Goal: Task Accomplishment & Management: Use online tool/utility

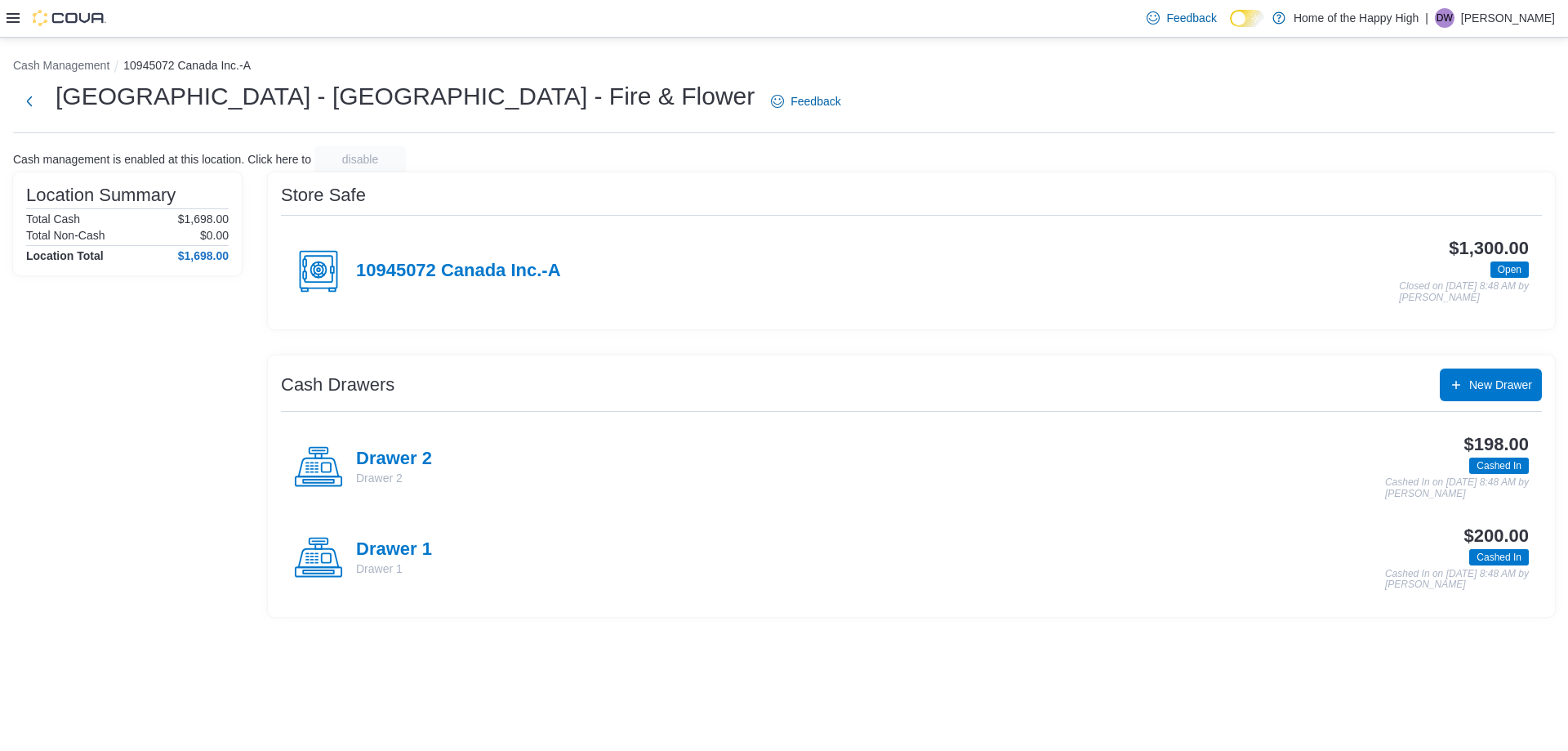
click at [9, 16] on icon at bounding box center [13, 18] width 13 height 13
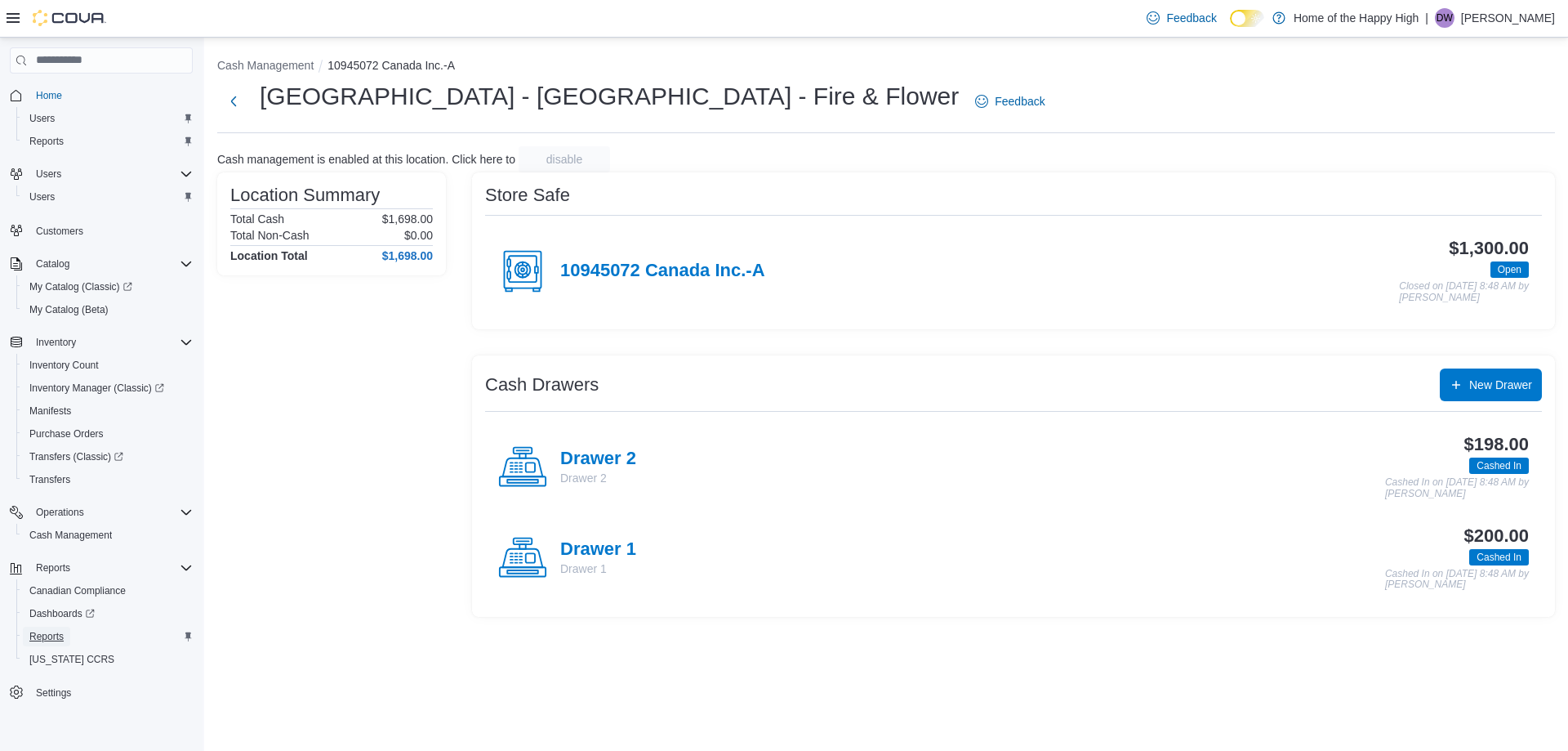
click at [46, 632] on span "Reports" at bounding box center [47, 636] width 34 height 13
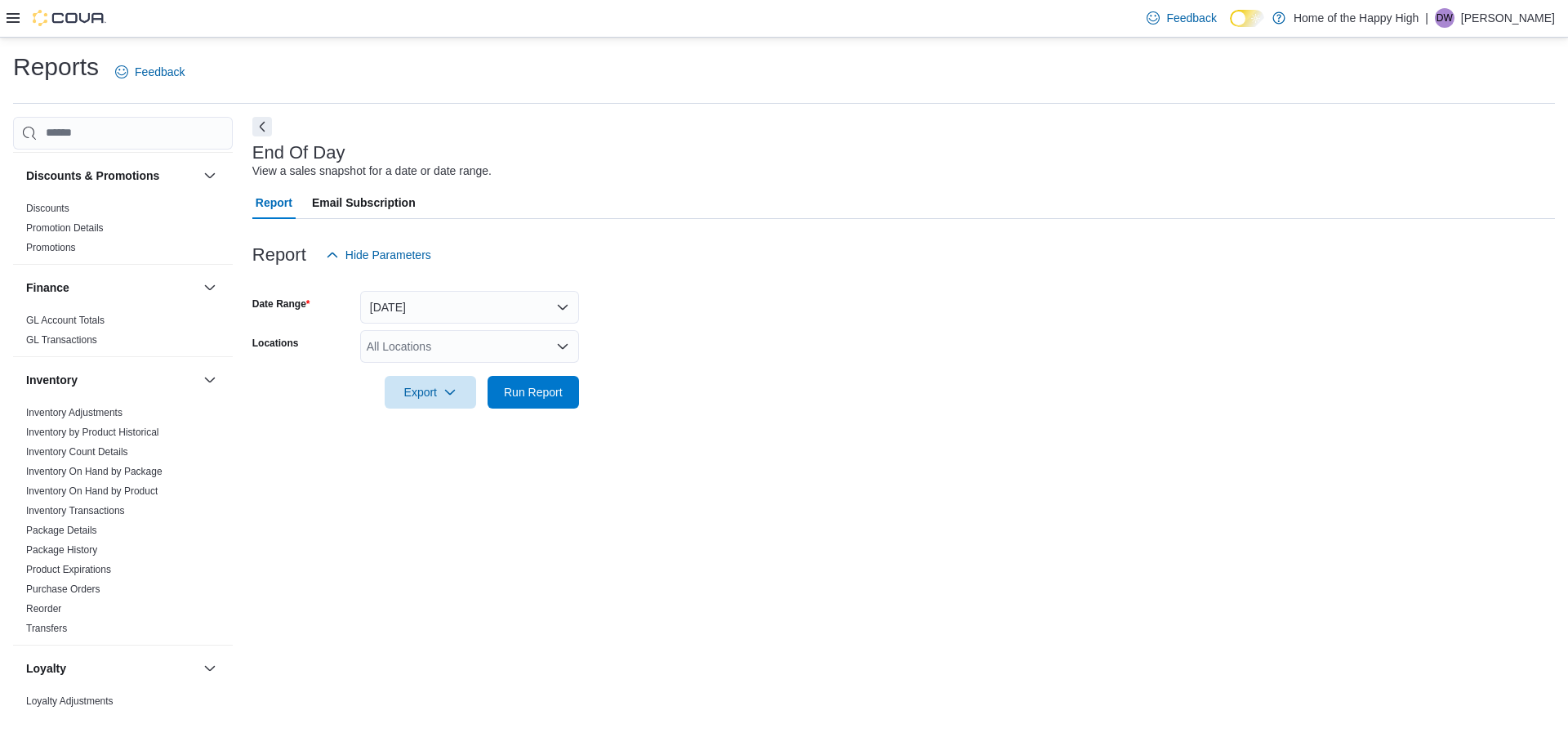
scroll to position [218, 0]
click at [116, 480] on link "Inventory On Hand by Product" at bounding box center [91, 481] width 131 height 12
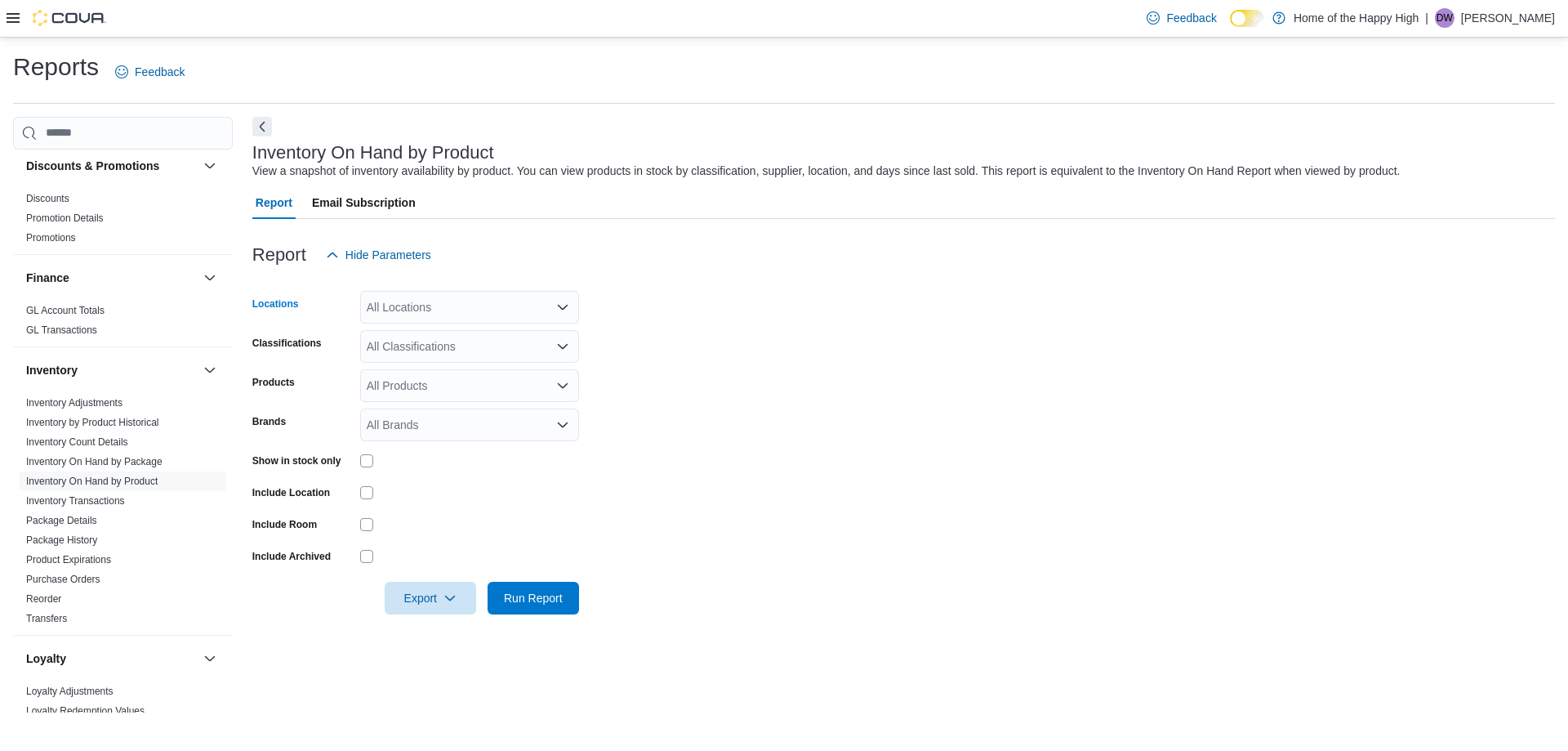
click at [487, 317] on div "All Locations" at bounding box center [469, 308] width 219 height 33
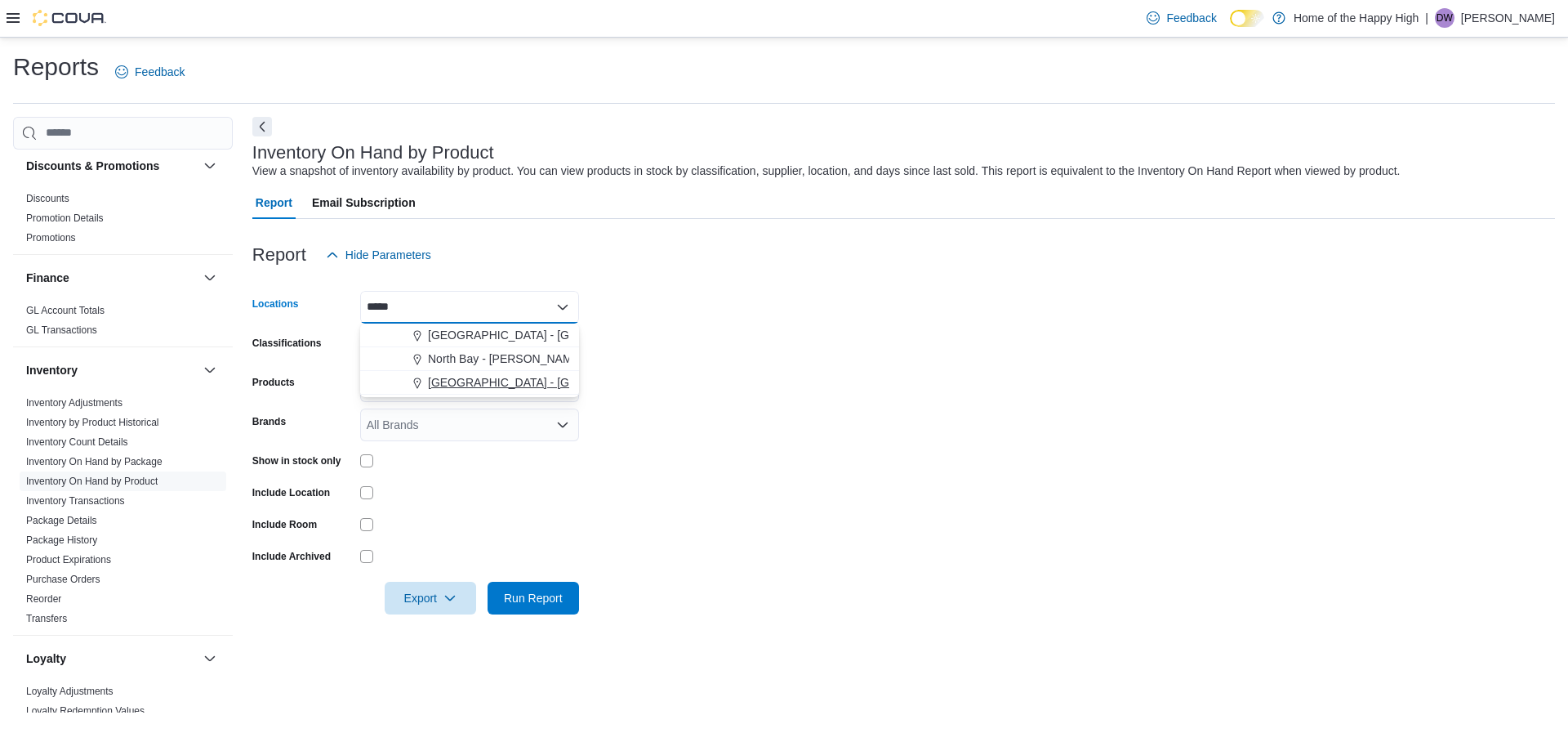
type input "*****"
click at [486, 376] on span "[GEOGRAPHIC_DATA] - [GEOGRAPHIC_DATA] - Fire & Flower" at bounding box center [590, 383] width 326 height 16
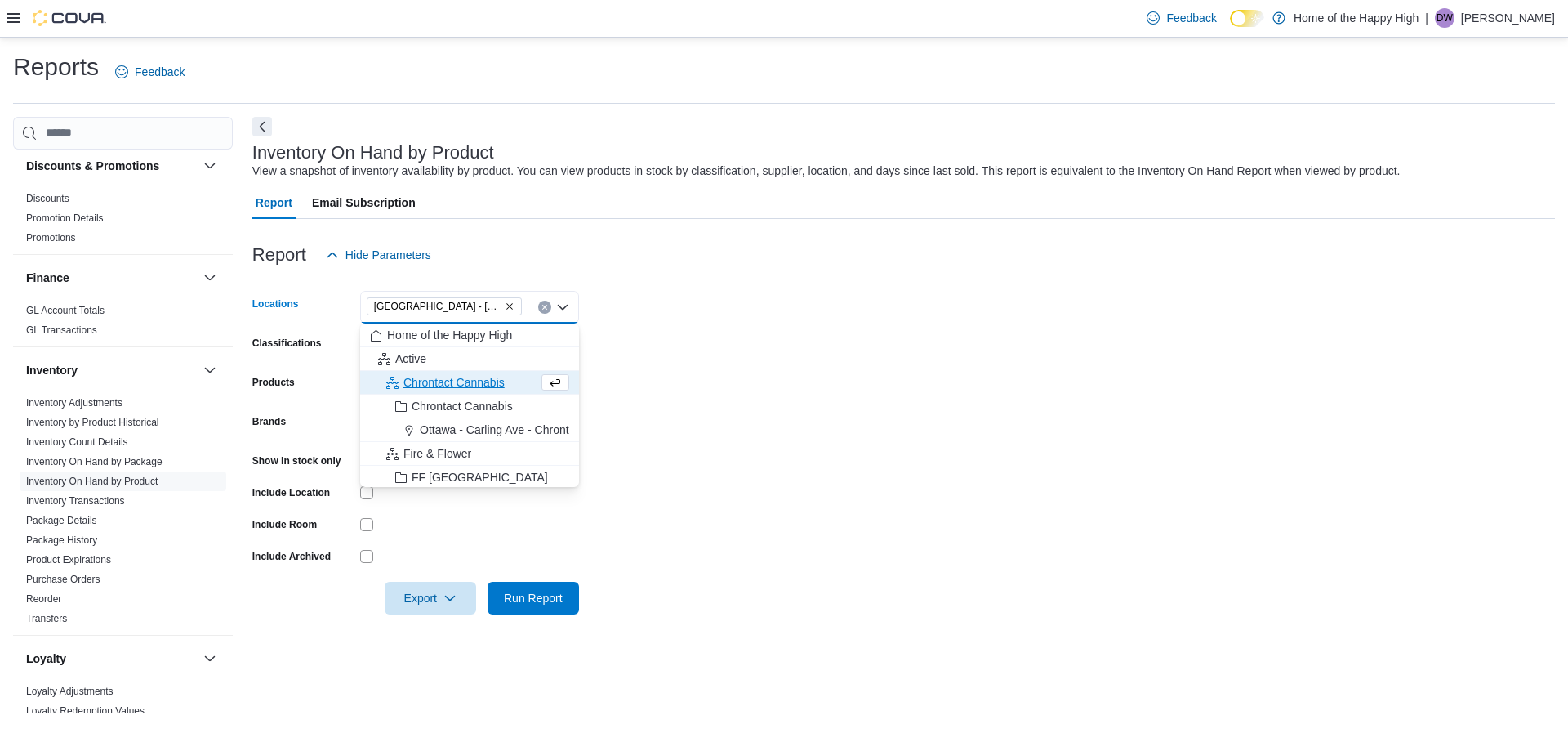
click at [646, 346] on form "Locations [GEOGRAPHIC_DATA] - [GEOGRAPHIC_DATA] - Fire & Flower Combo box. Sele…" at bounding box center [903, 442] width 1303 height 343
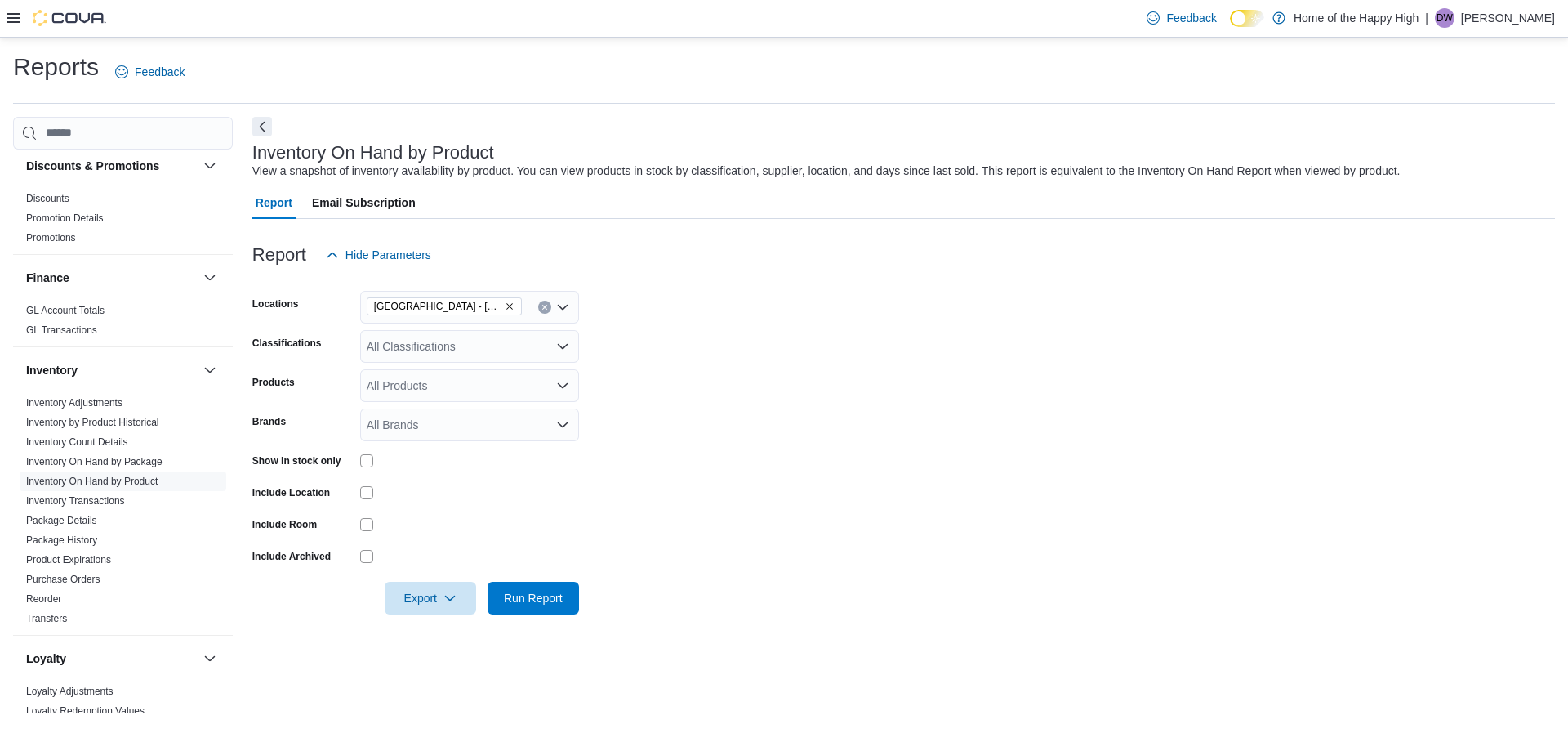
click at [466, 346] on div "All Classifications" at bounding box center [469, 347] width 219 height 33
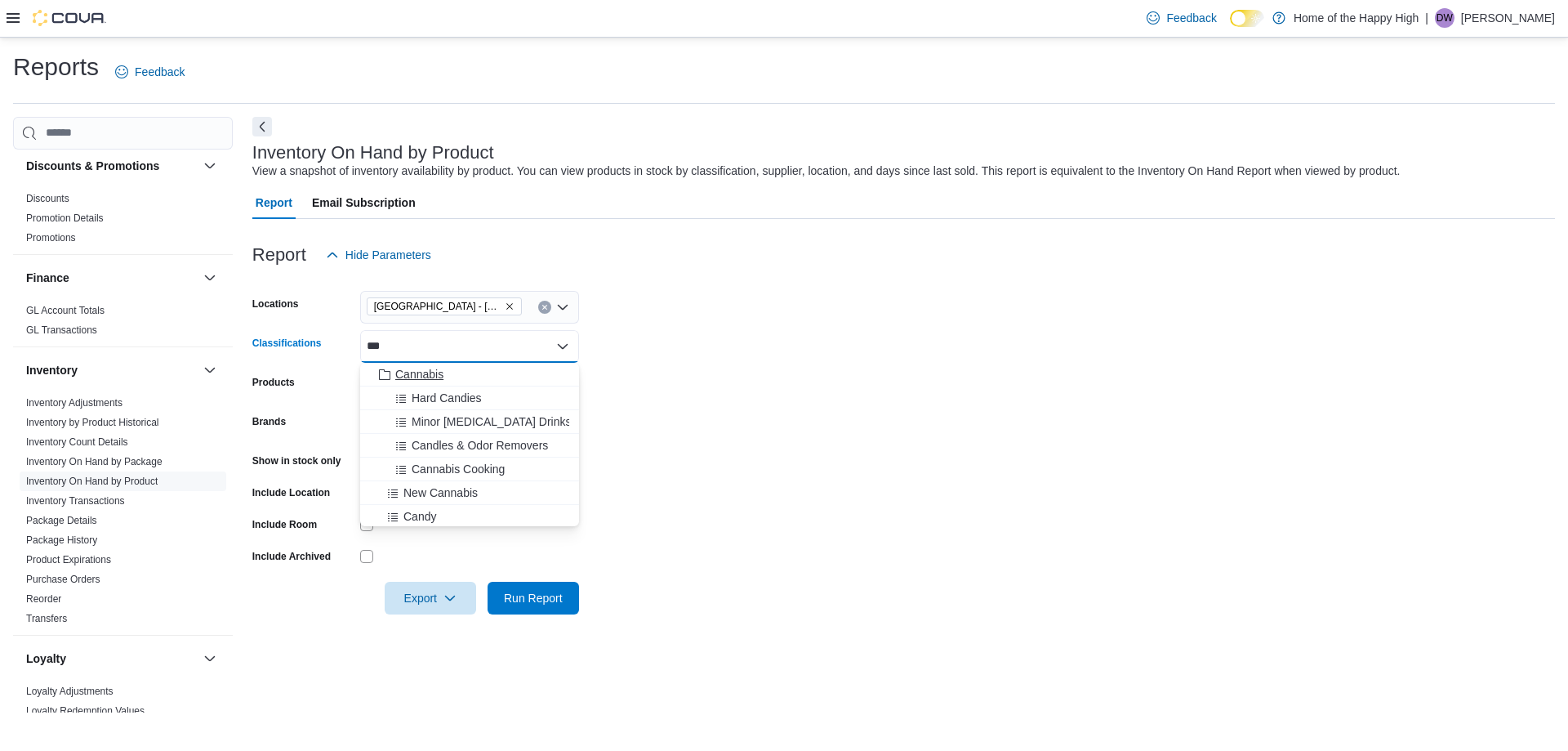
type input "***"
click at [413, 364] on button "Cannabis" at bounding box center [469, 375] width 219 height 24
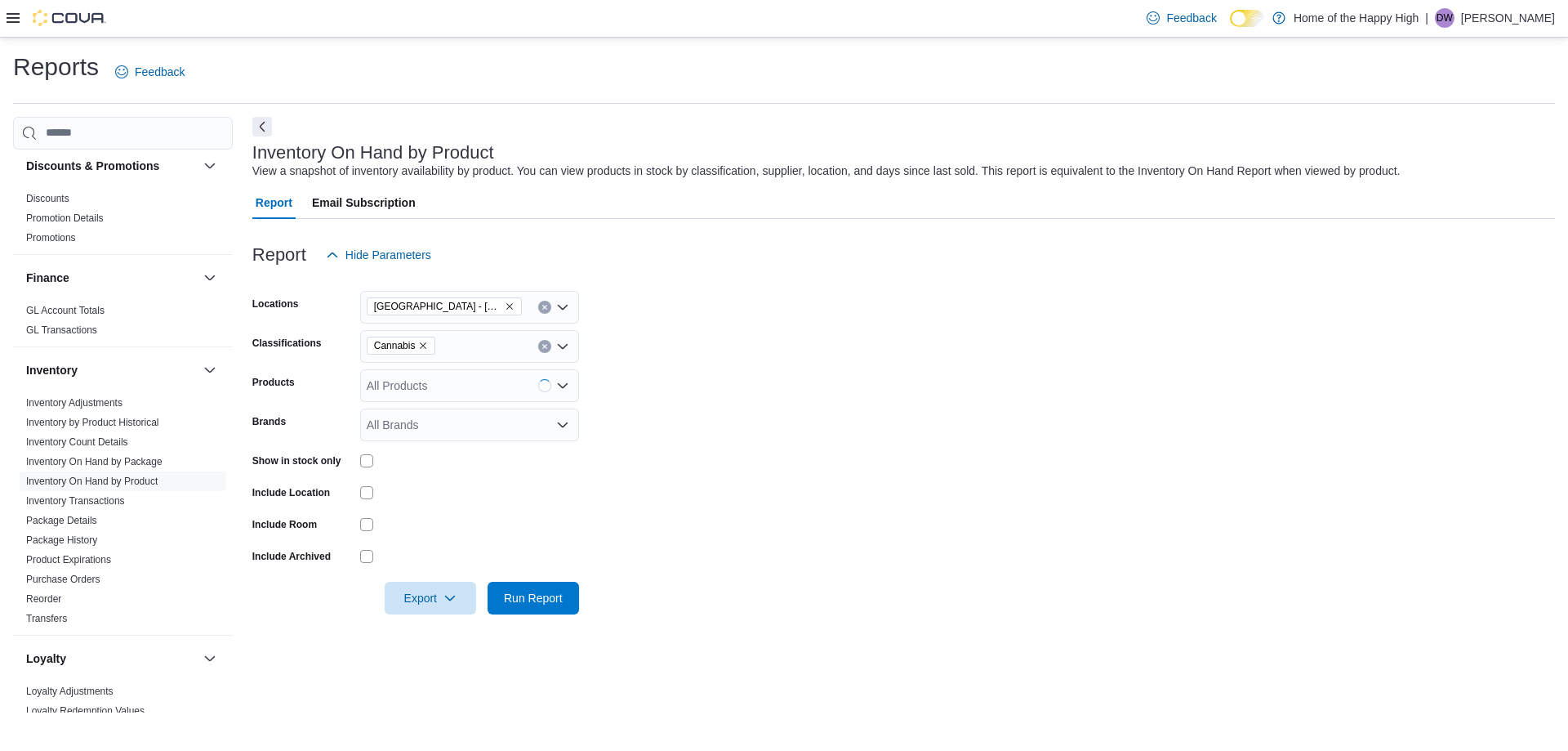
click at [756, 347] on form "Locations [GEOGRAPHIC_DATA] - [GEOGRAPHIC_DATA] - Fire & Flower Classifications…" at bounding box center [903, 442] width 1303 height 343
click at [446, 596] on icon "button" at bounding box center [449, 597] width 13 height 13
click at [430, 629] on span "Export to Excel" at bounding box center [432, 631] width 73 height 13
click at [87, 21] on img at bounding box center [69, 18] width 73 height 16
click at [20, 17] on div at bounding box center [56, 18] width 99 height 16
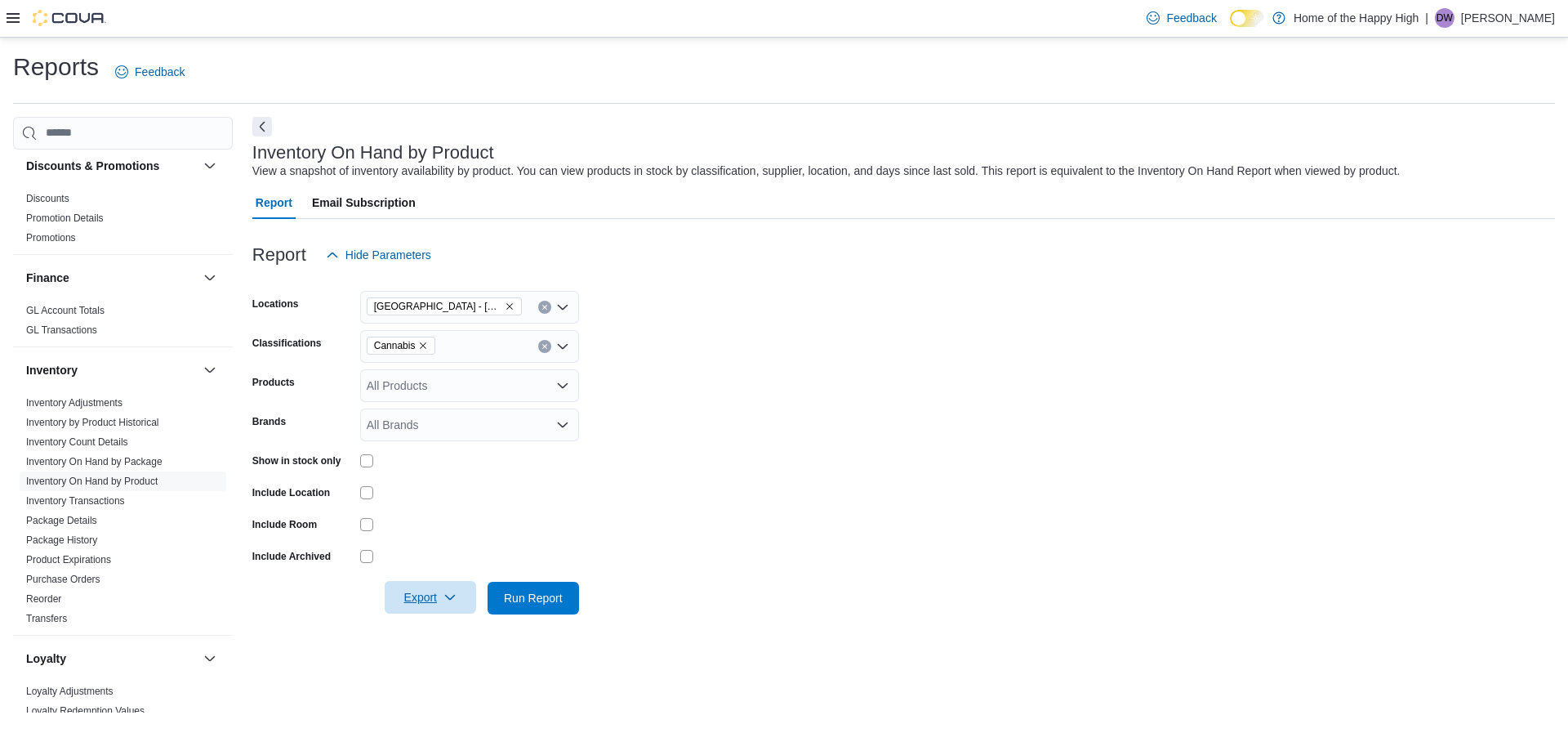
click at [18, 21] on icon at bounding box center [13, 18] width 13 height 13
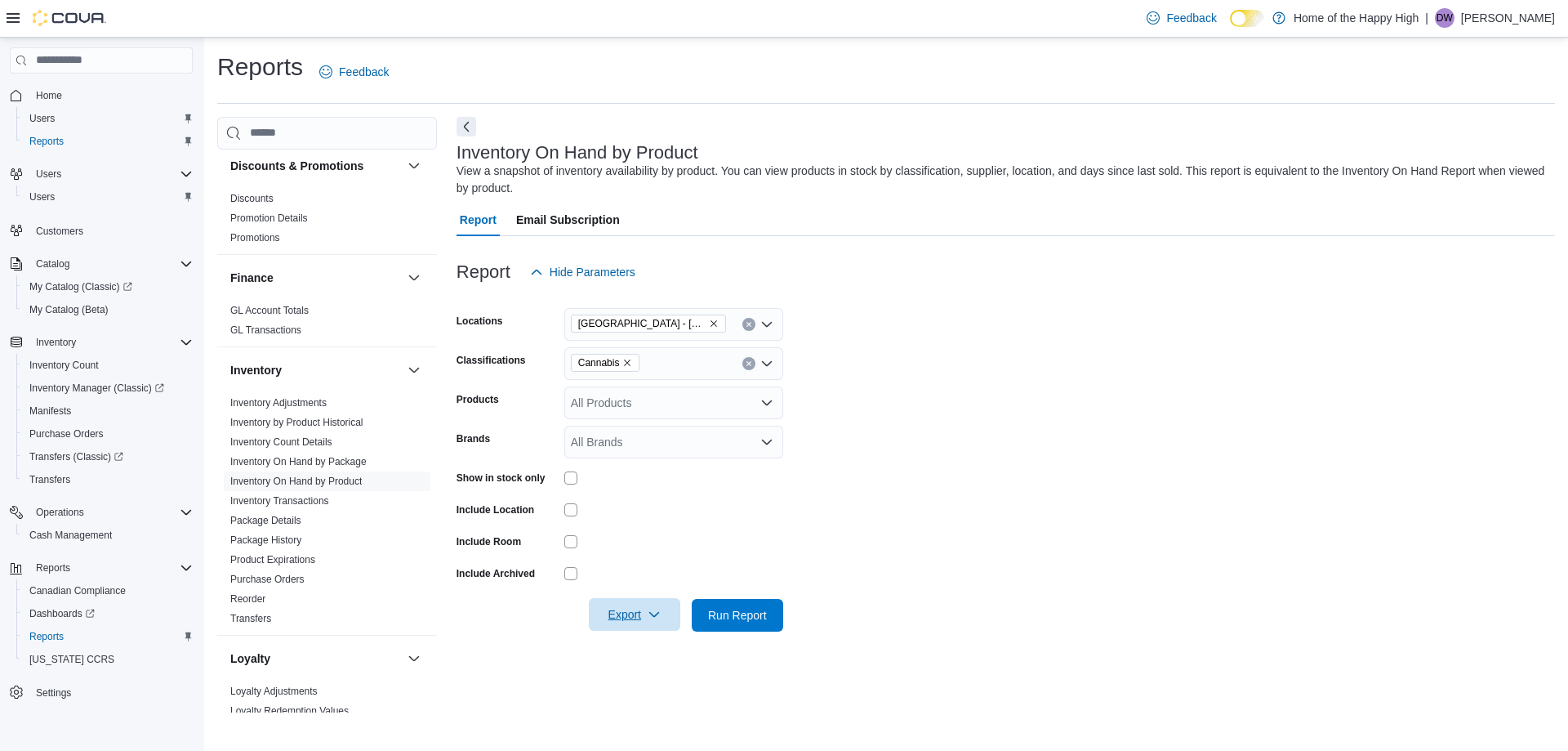
click at [71, 90] on span "Home" at bounding box center [111, 95] width 164 height 21
